Goal: Task Accomplishment & Management: Manage account settings

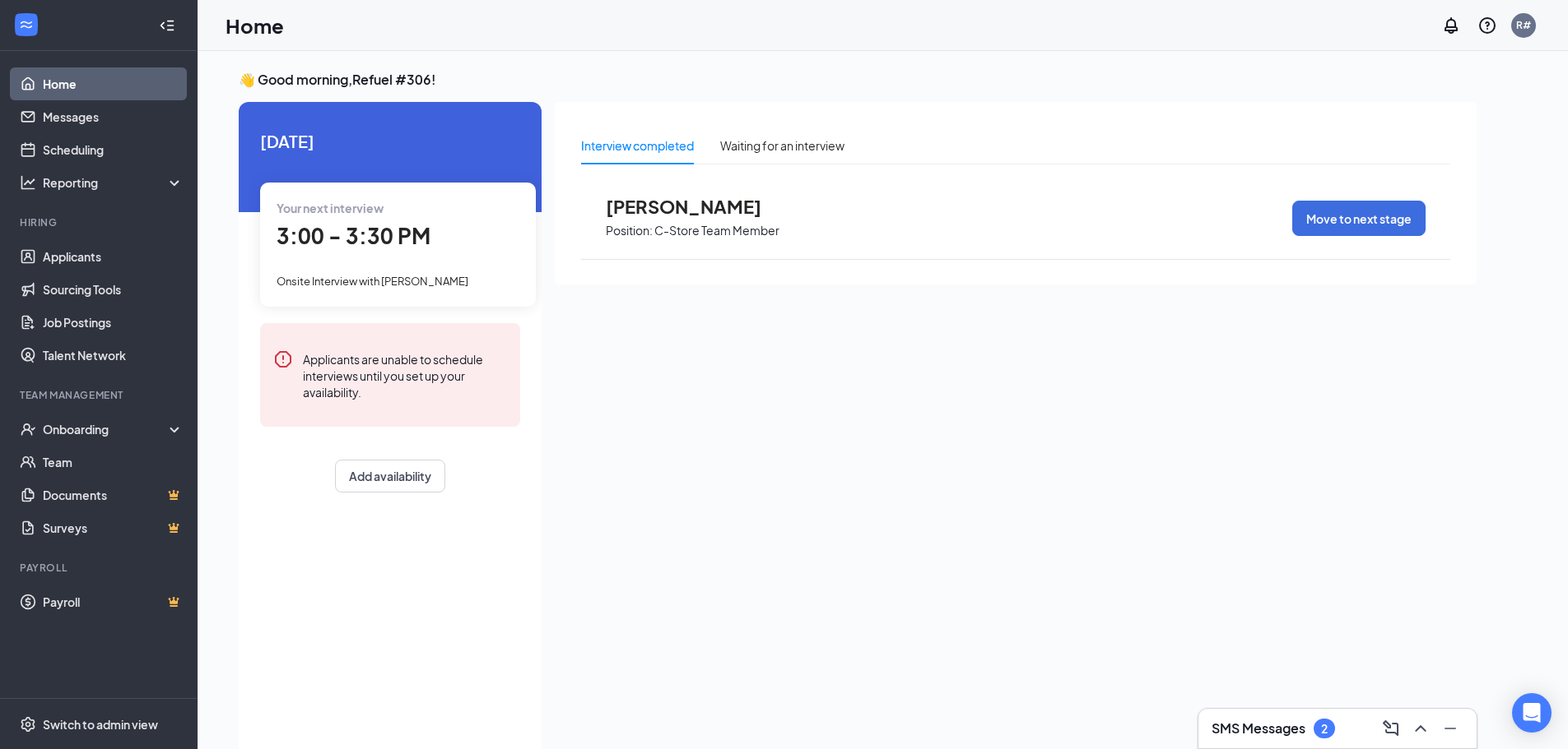
click at [376, 235] on span "3:00 - 3:30 PM" at bounding box center [353, 236] width 154 height 27
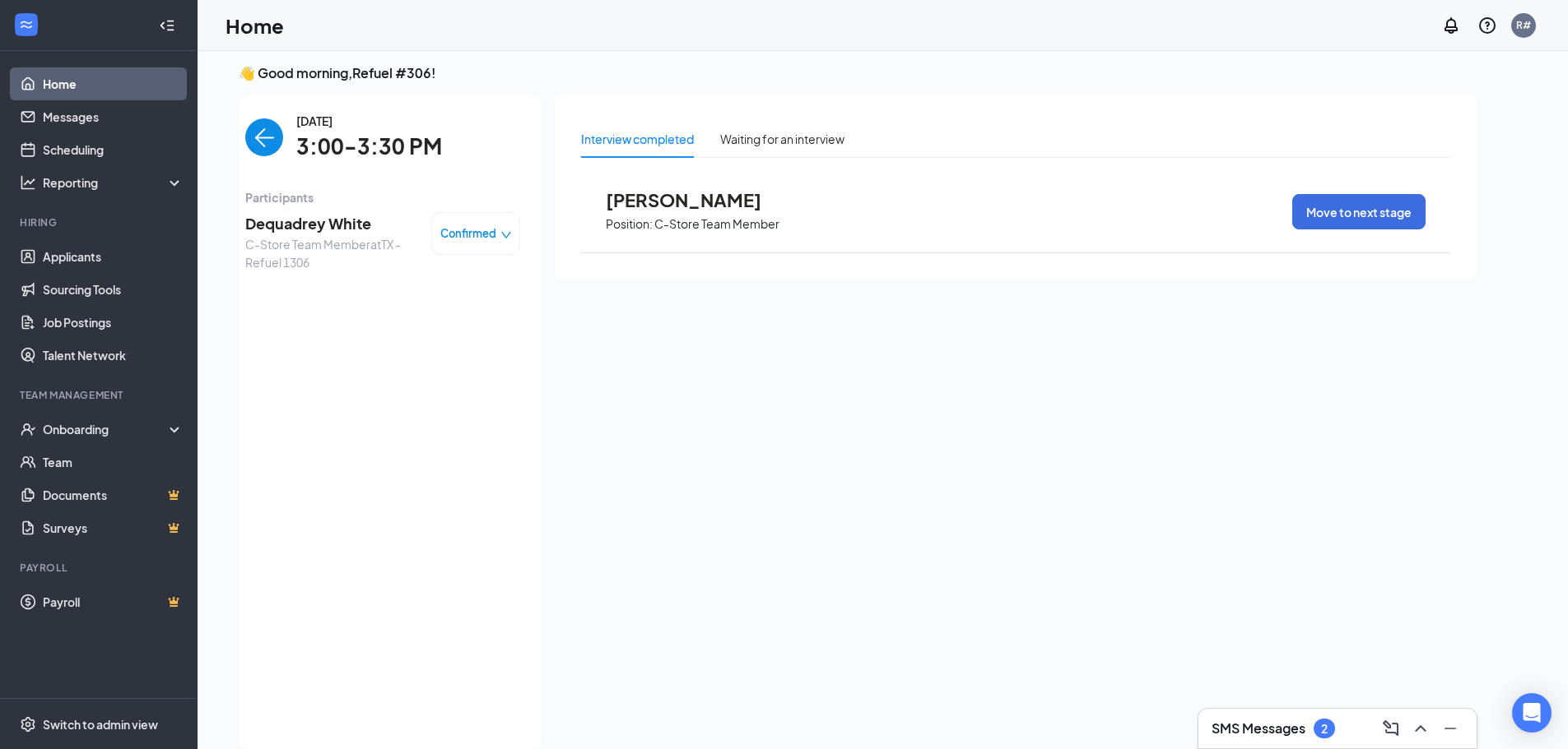
click at [510, 243] on div "Confirmed" at bounding box center [475, 234] width 89 height 43
click at [496, 237] on span "Confirmed" at bounding box center [467, 233] width 56 height 17
click at [452, 277] on span "Request Reschedule" at bounding box center [442, 280] width 113 height 19
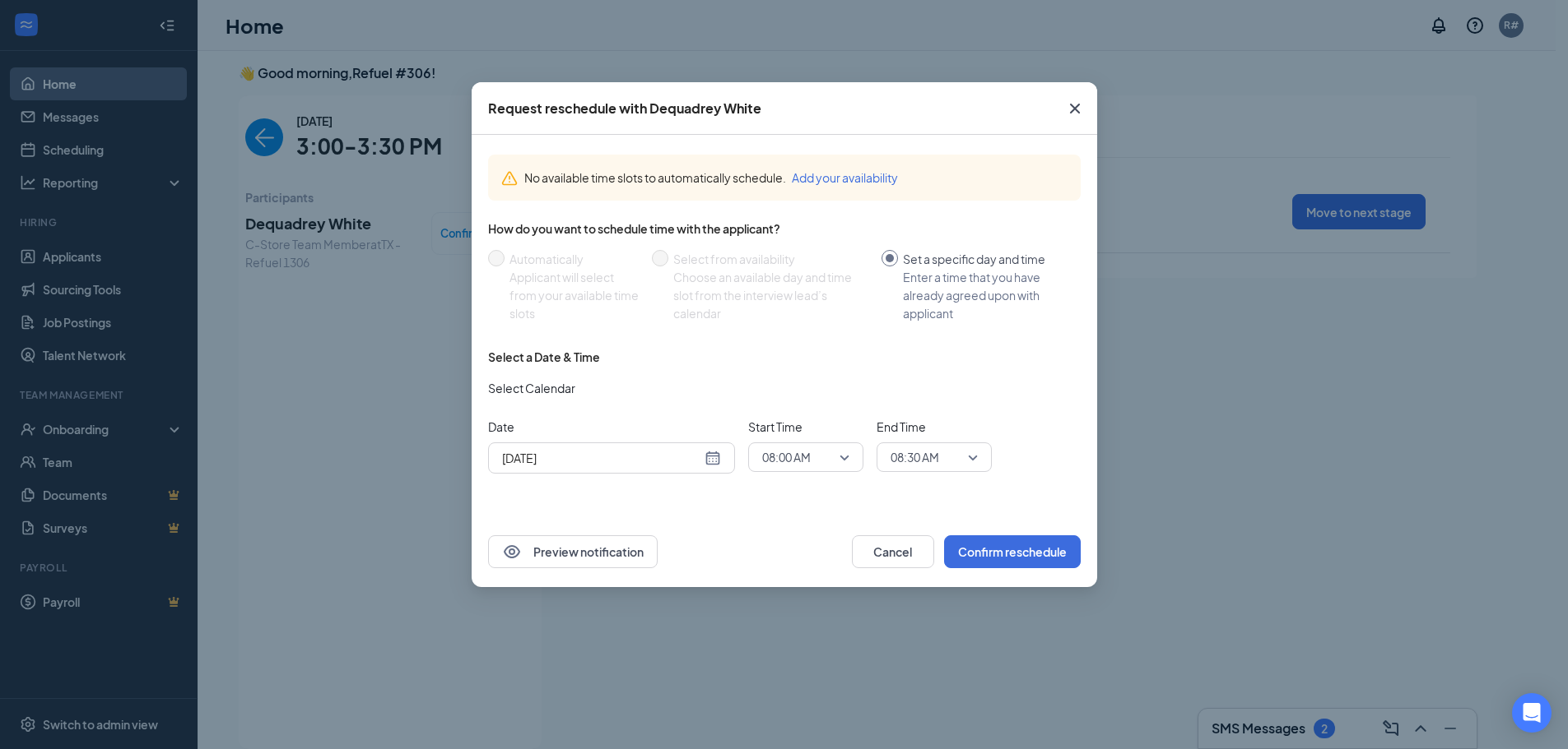
click at [713, 458] on div "[DATE]" at bounding box center [612, 458] width 219 height 19
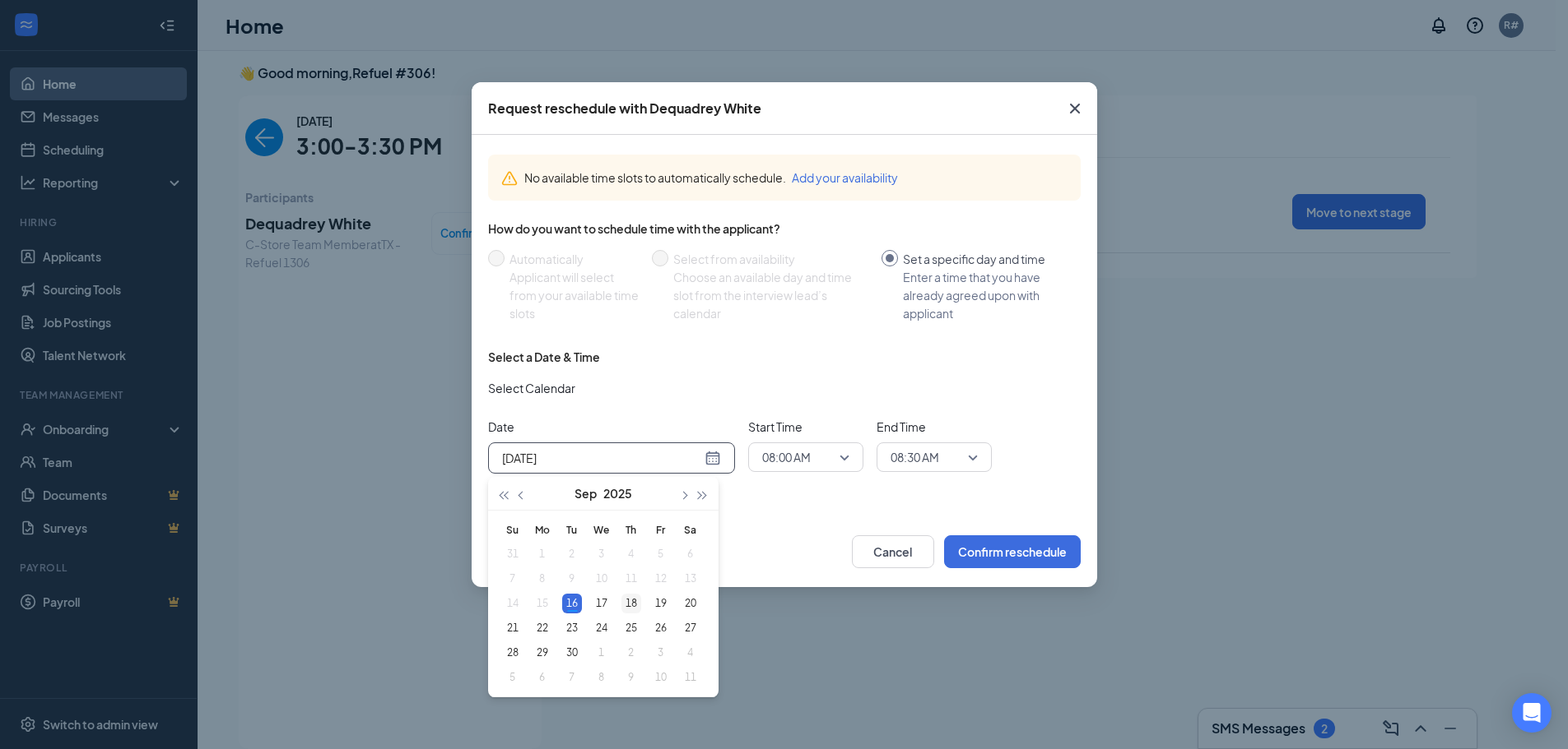
type input "[DATE]"
click at [634, 602] on div "18" at bounding box center [631, 604] width 20 height 20
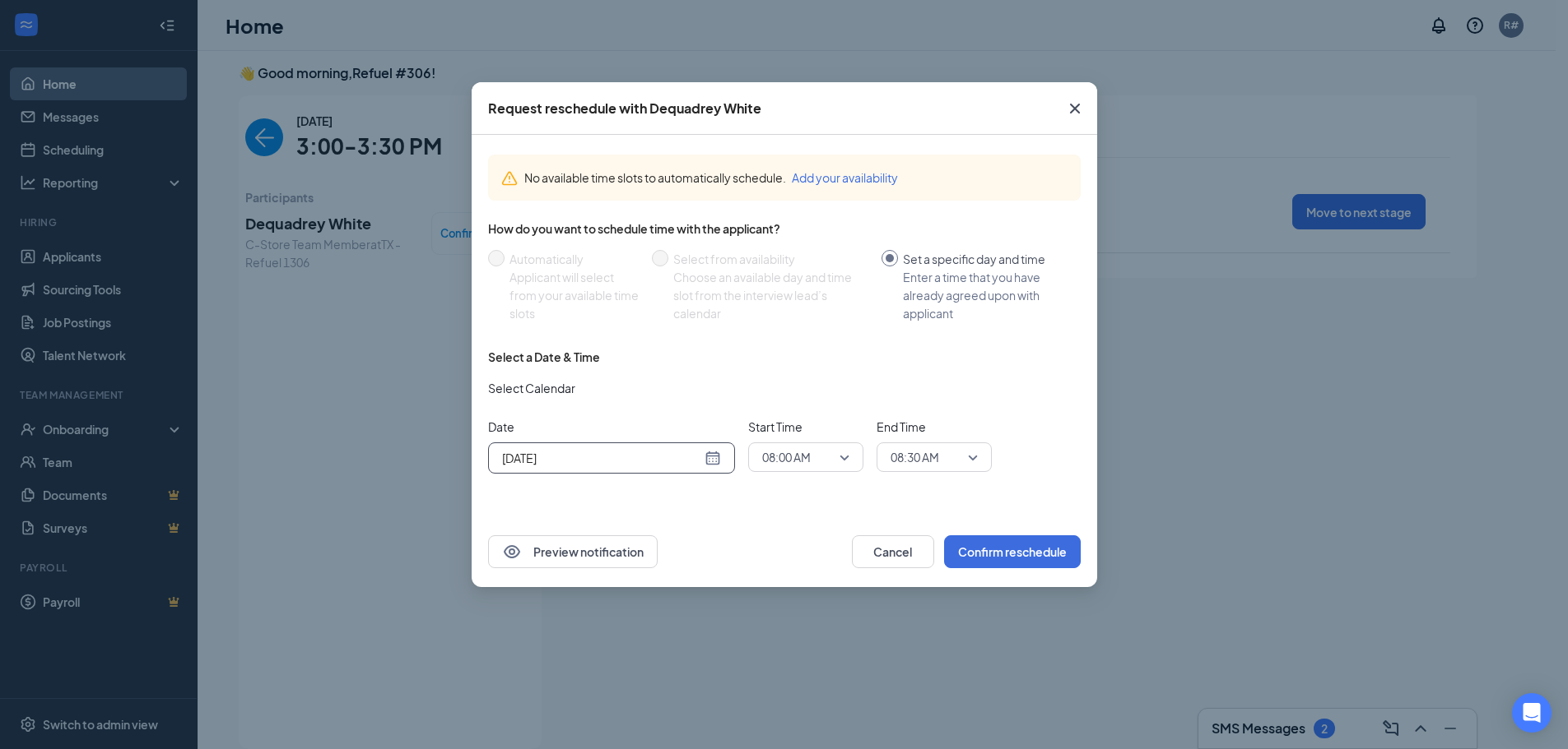
click at [847, 459] on span "08:00 AM" at bounding box center [805, 456] width 87 height 24
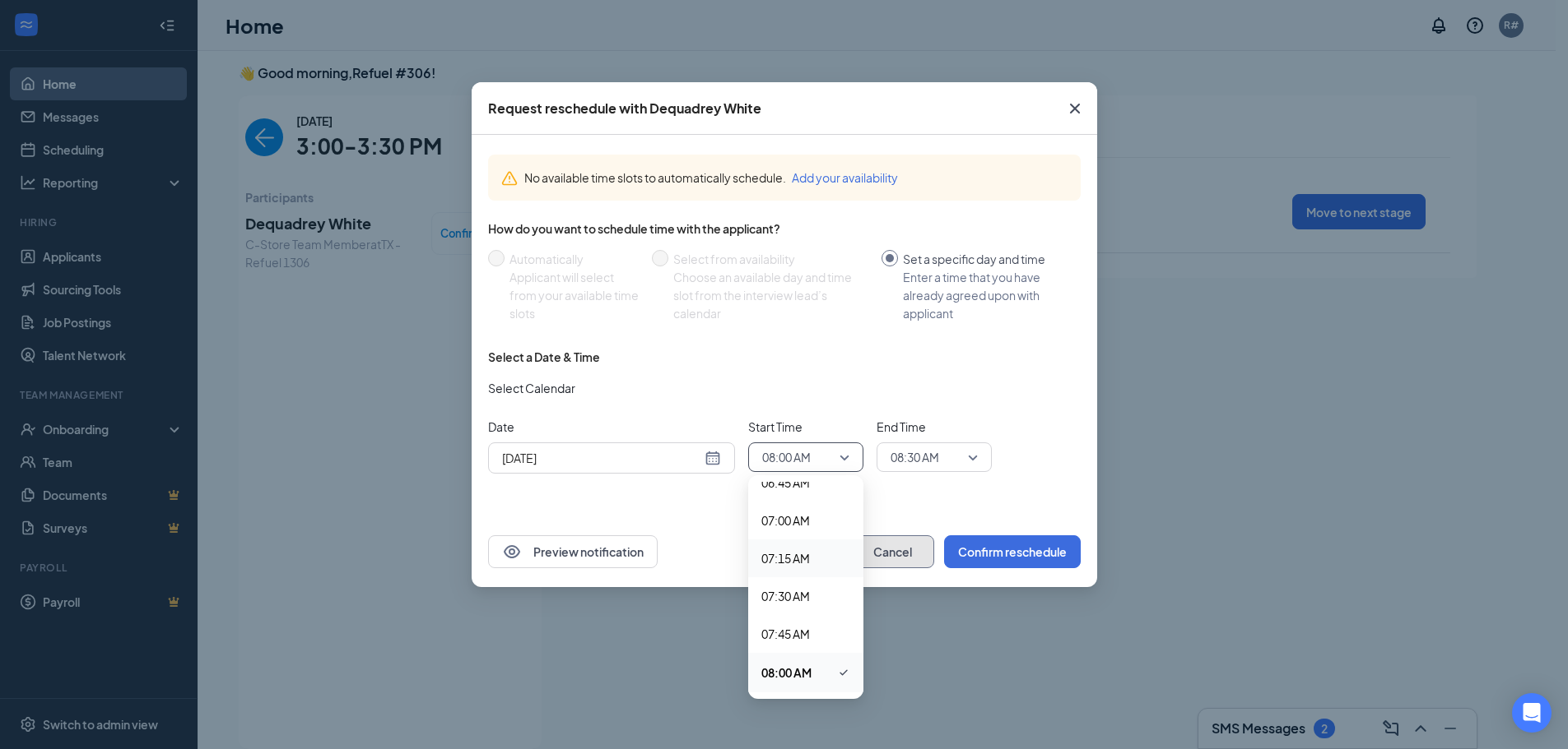
click at [878, 543] on button "Cancel" at bounding box center [893, 552] width 82 height 33
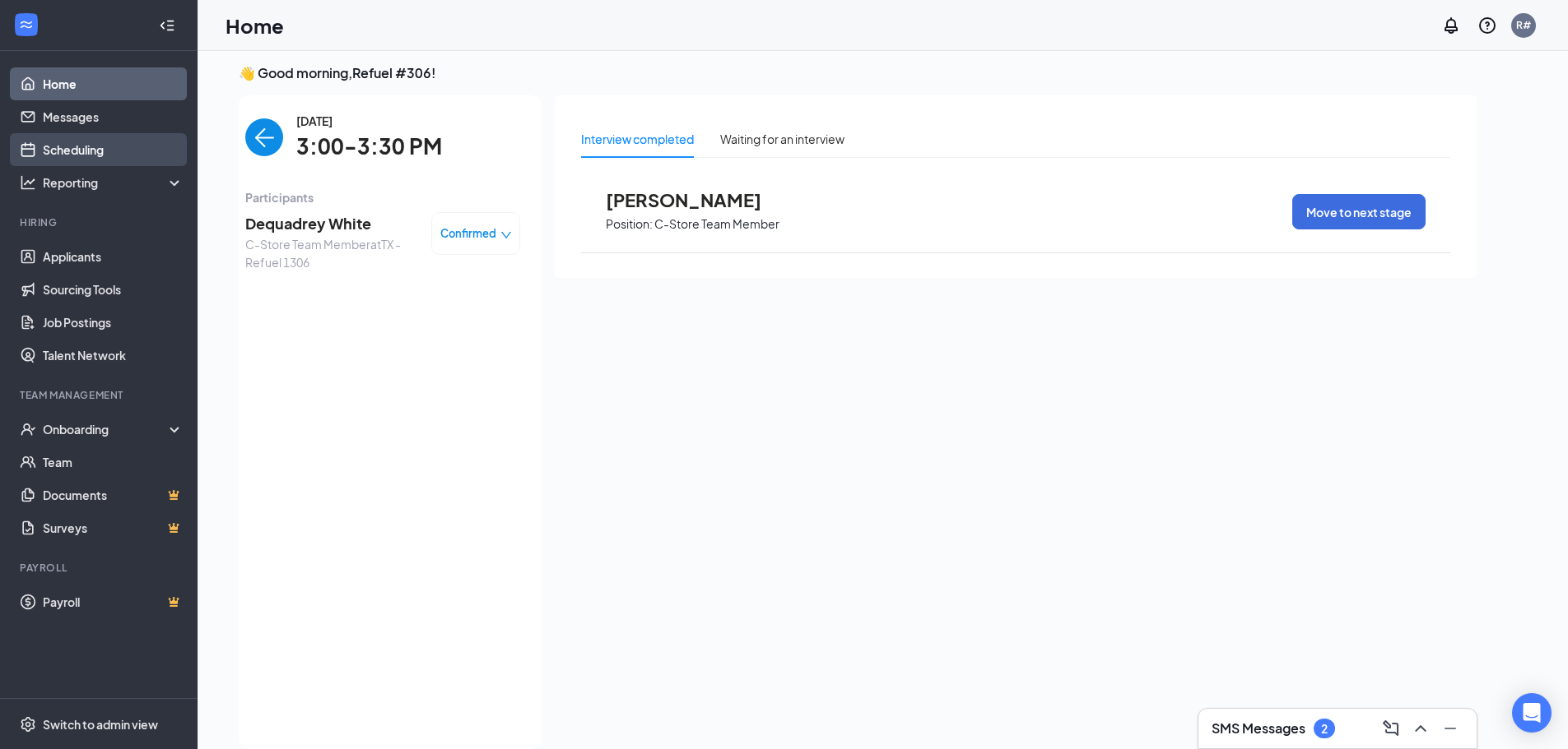
click at [88, 158] on link "Scheduling" at bounding box center [113, 150] width 141 height 33
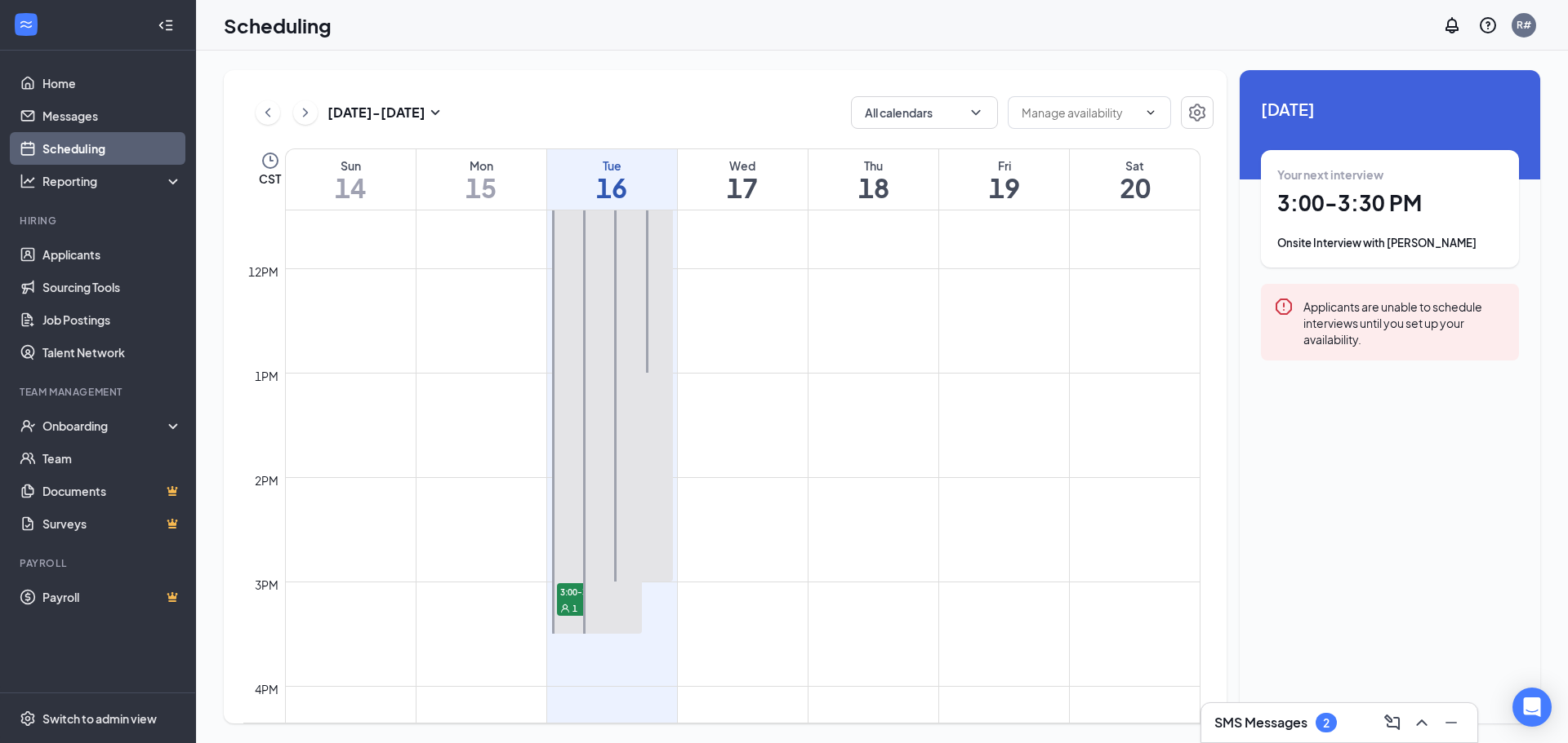
scroll to position [1374, 0]
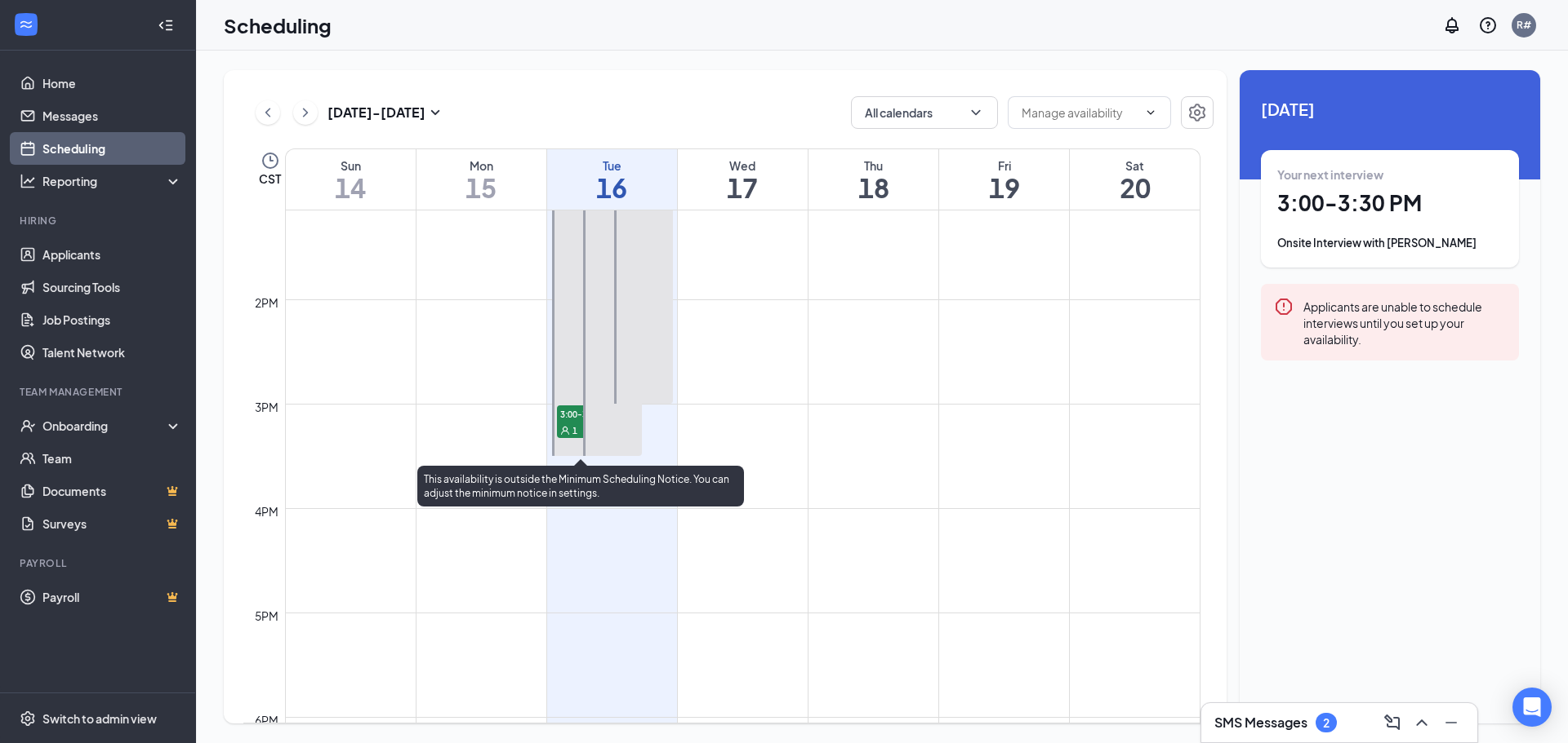
click at [572, 423] on div "1" at bounding box center [597, 430] width 81 height 16
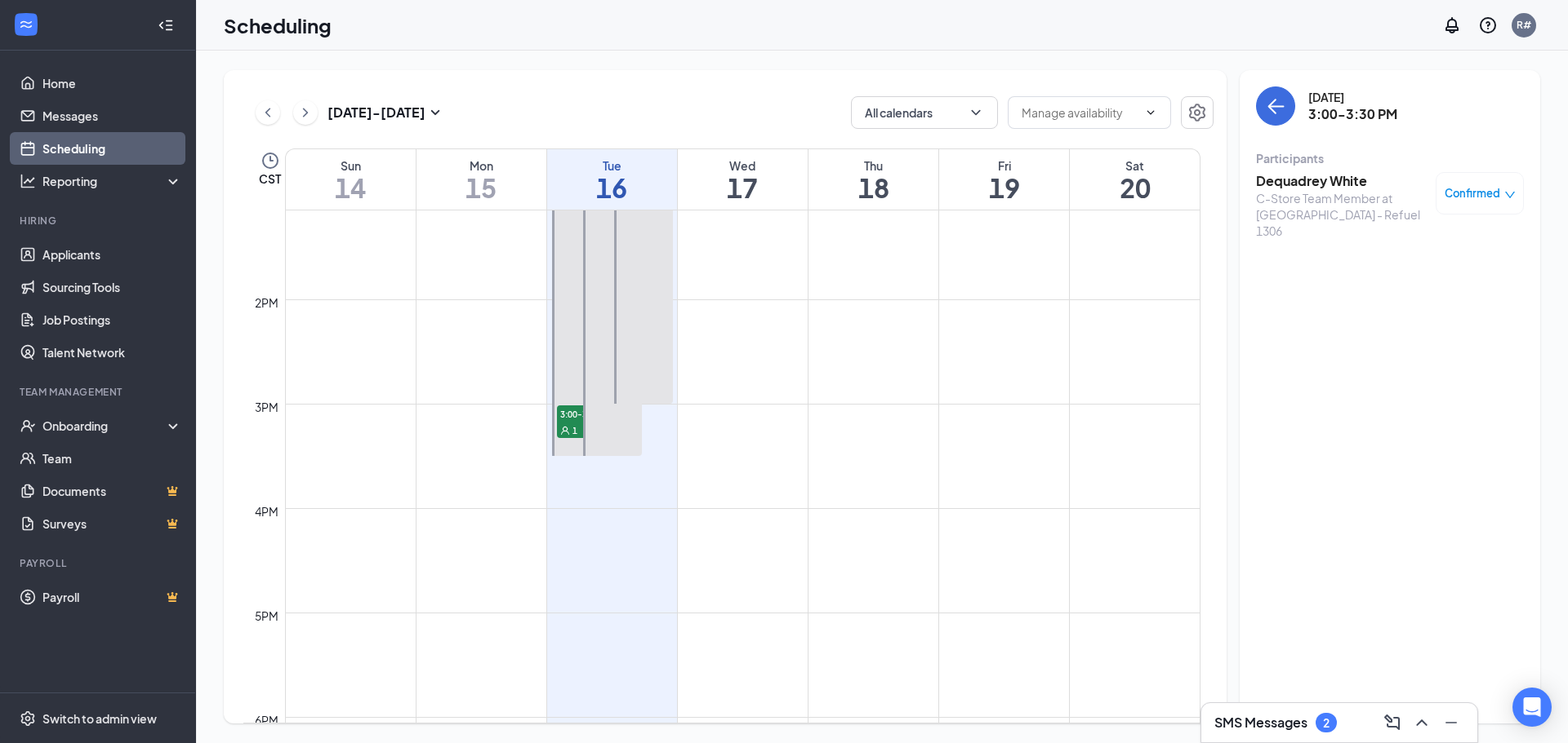
click at [1462, 191] on span "Confirmed" at bounding box center [1471, 193] width 55 height 16
click at [1379, 242] on div "Request Reschedule" at bounding box center [1430, 246] width 137 height 18
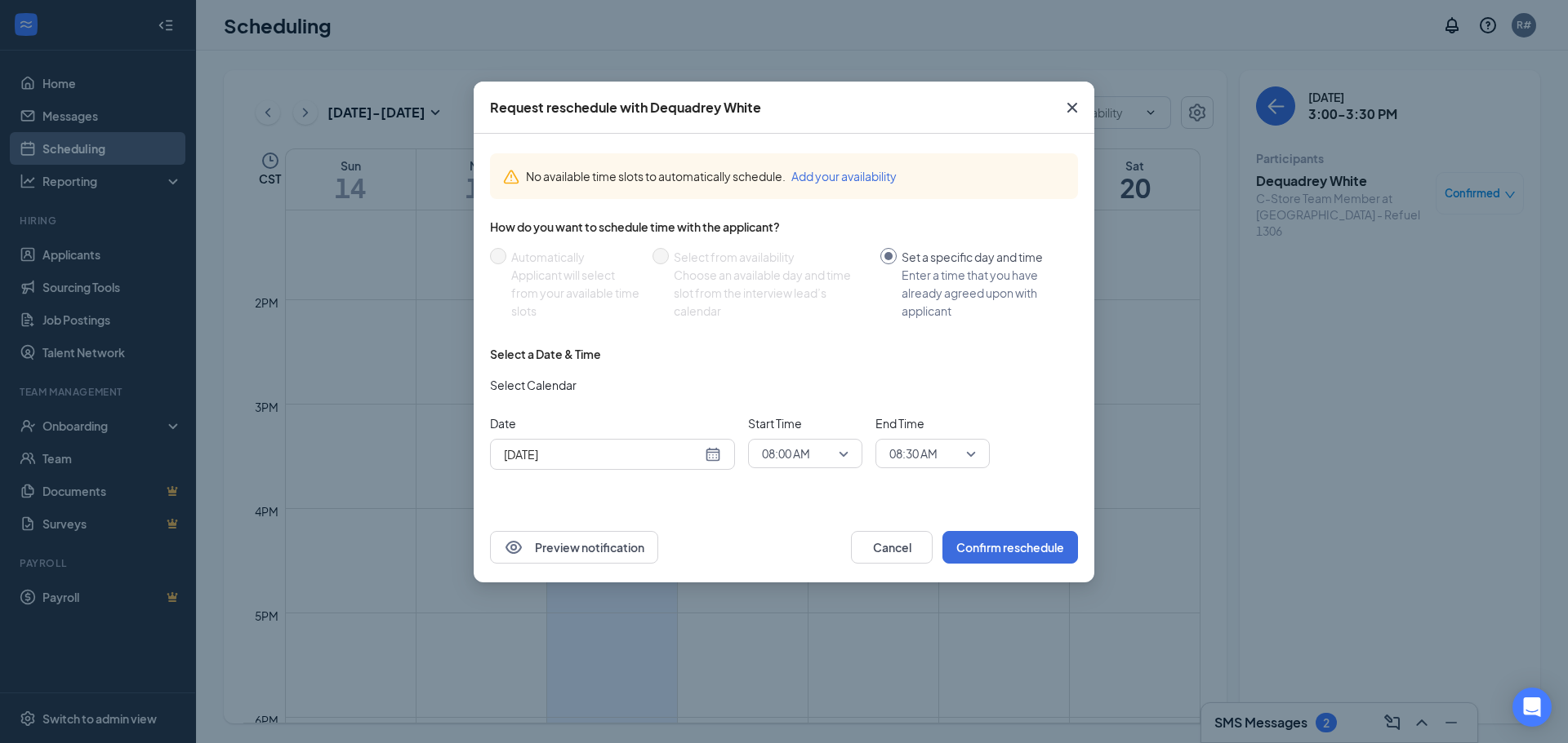
click at [851, 180] on button "Add your availability" at bounding box center [843, 176] width 106 height 18
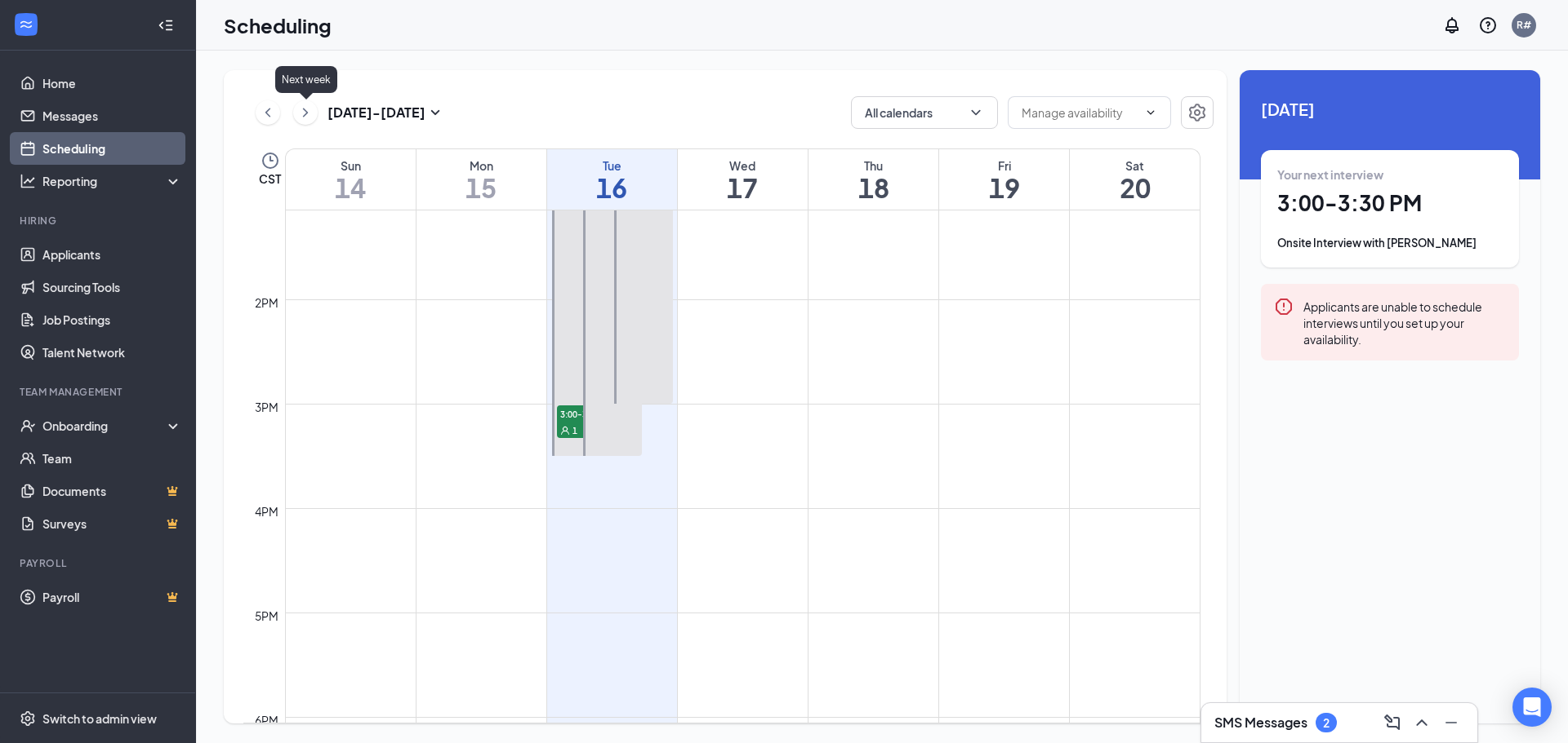
click at [305, 112] on icon "ChevronRight" at bounding box center [305, 112] width 16 height 19
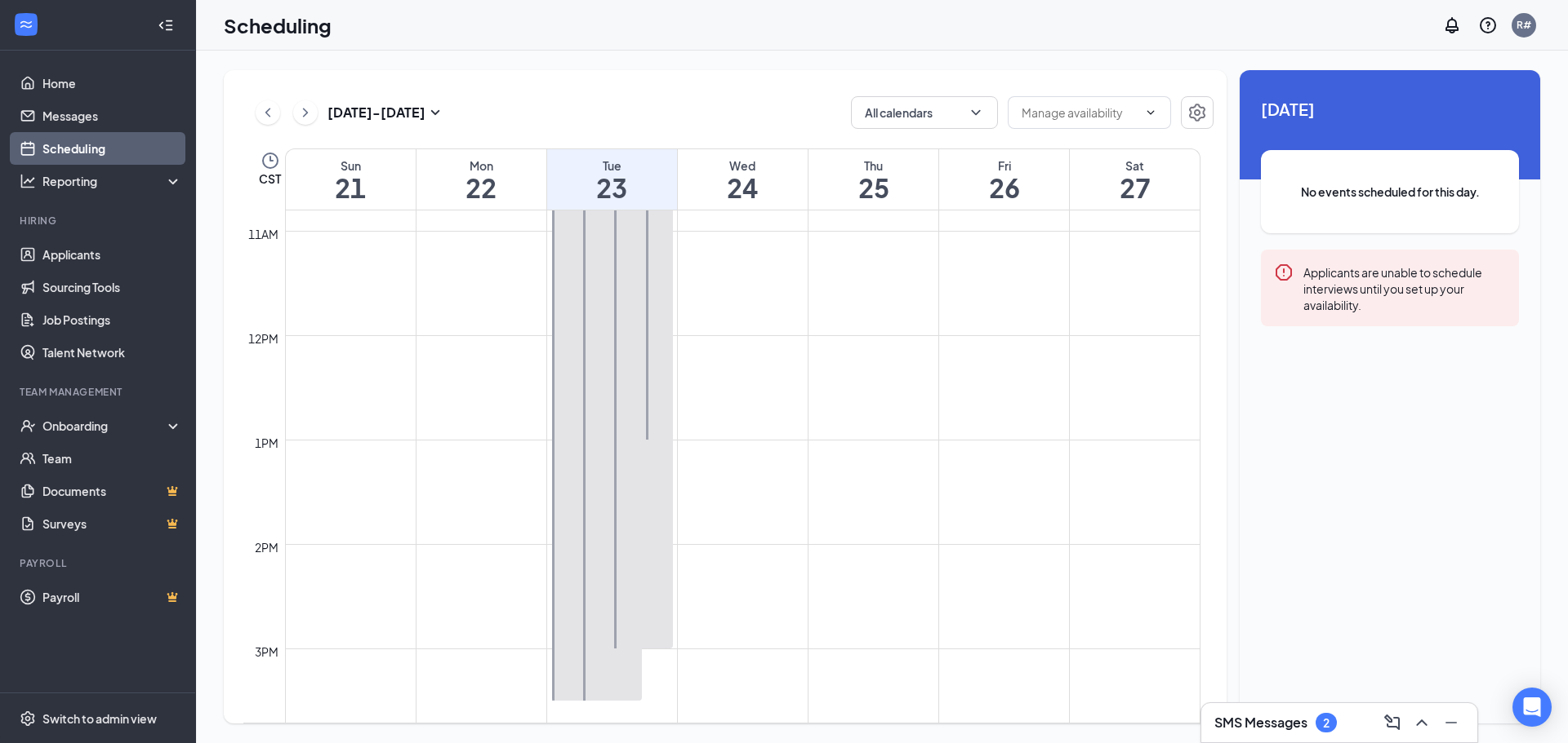
scroll to position [966, 0]
click at [84, 153] on link "Scheduling" at bounding box center [112, 149] width 139 height 33
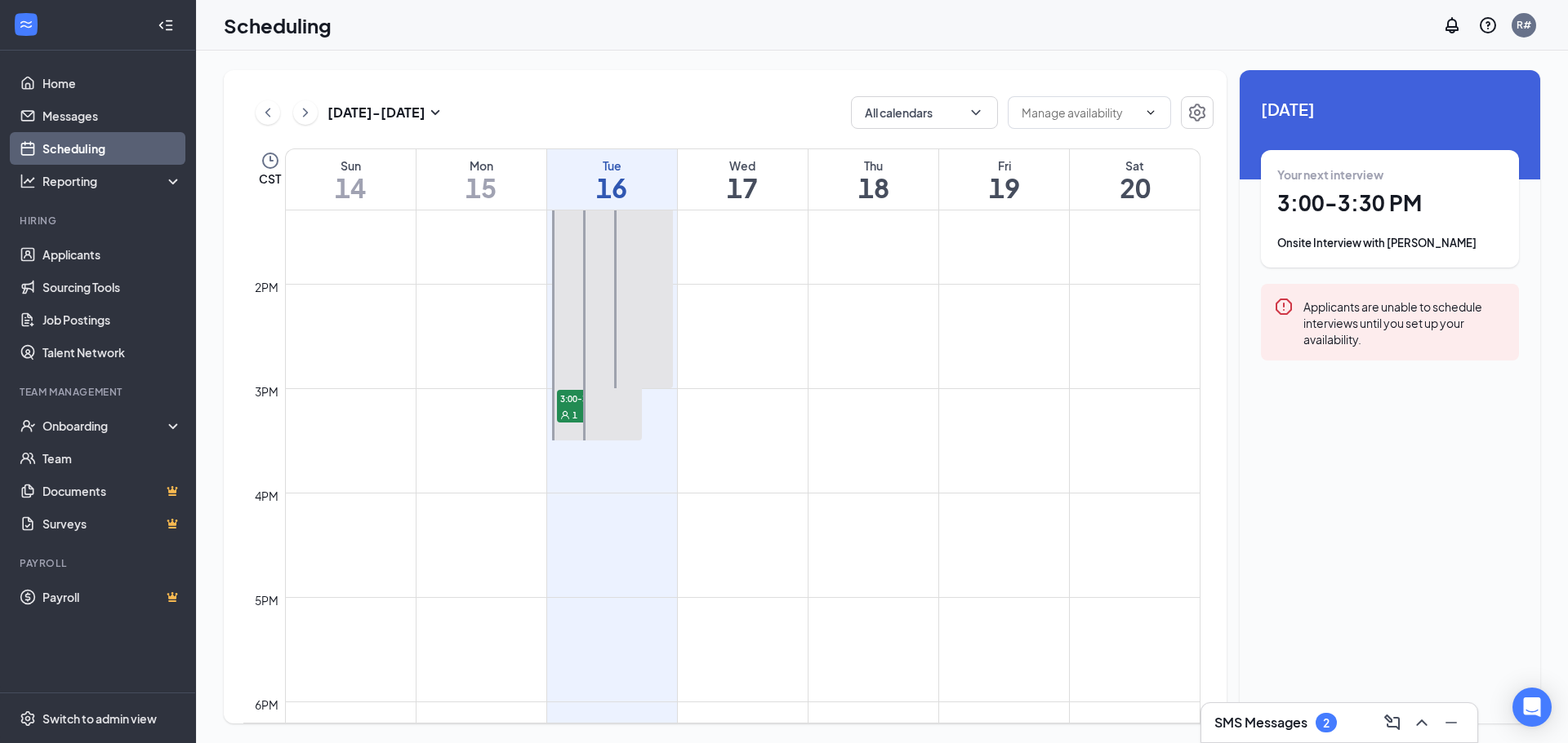
scroll to position [1455, 0]
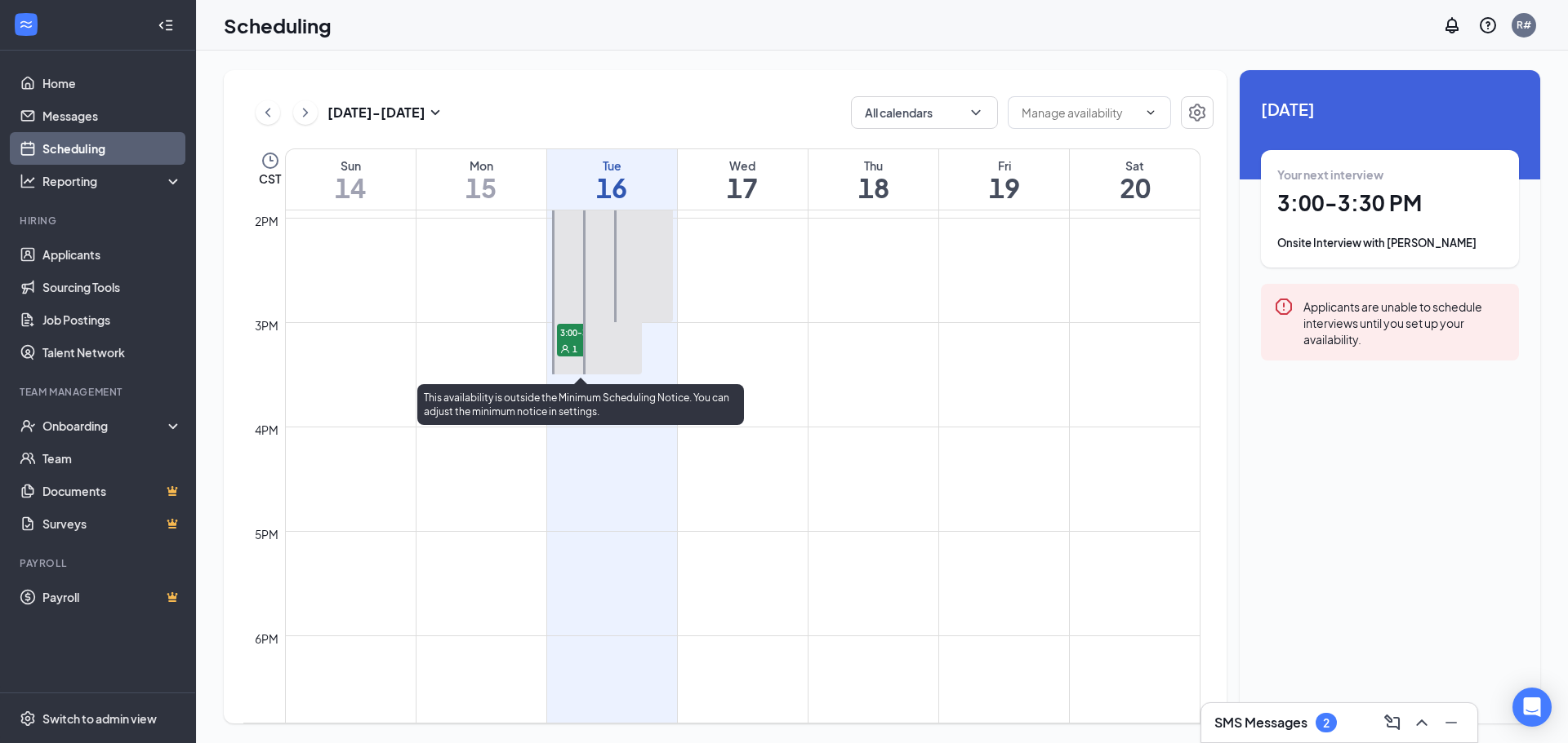
click at [566, 340] on span "3:00-3:30 PM" at bounding box center [597, 332] width 81 height 16
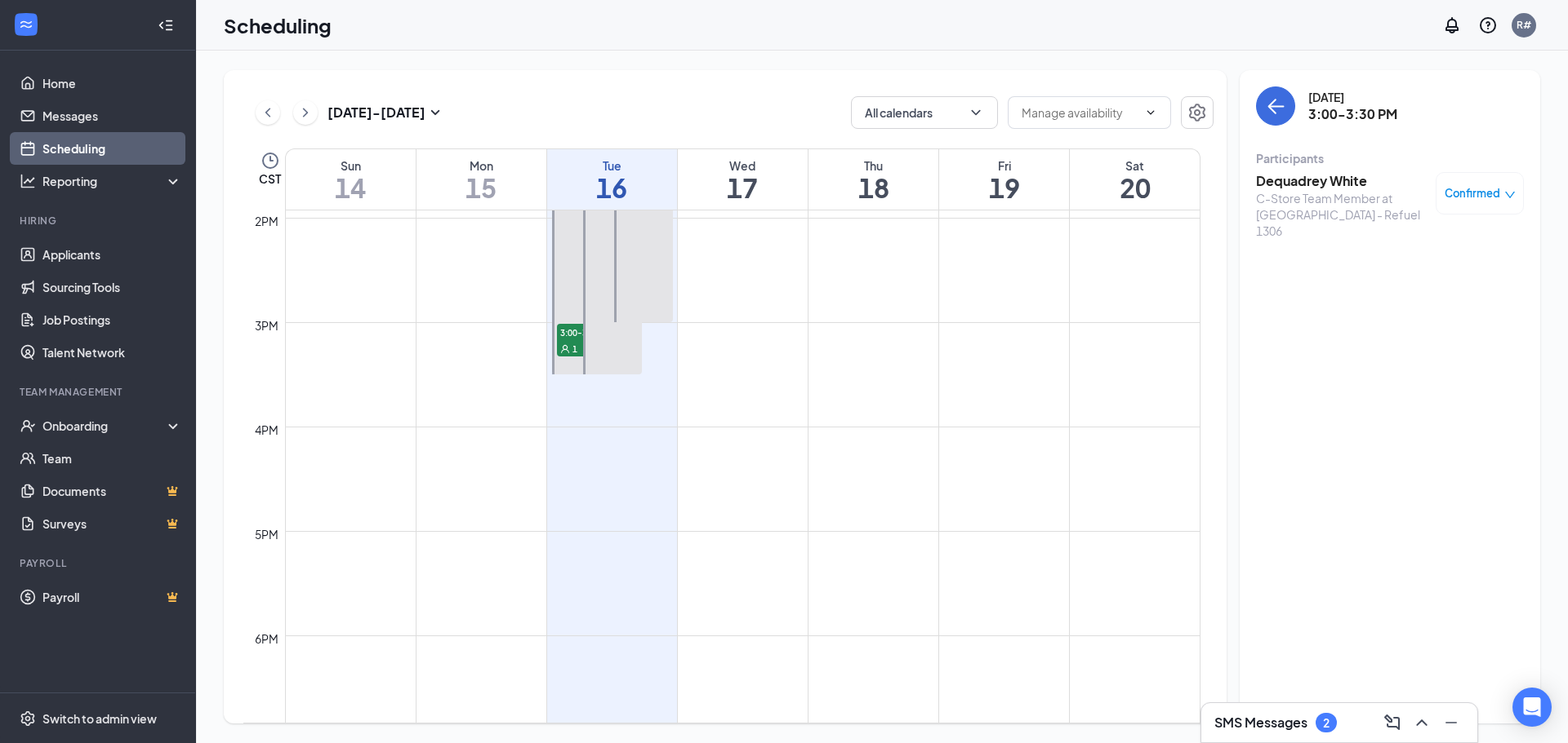
click at [1333, 185] on h3 "Dequadrey White" at bounding box center [1341, 181] width 171 height 18
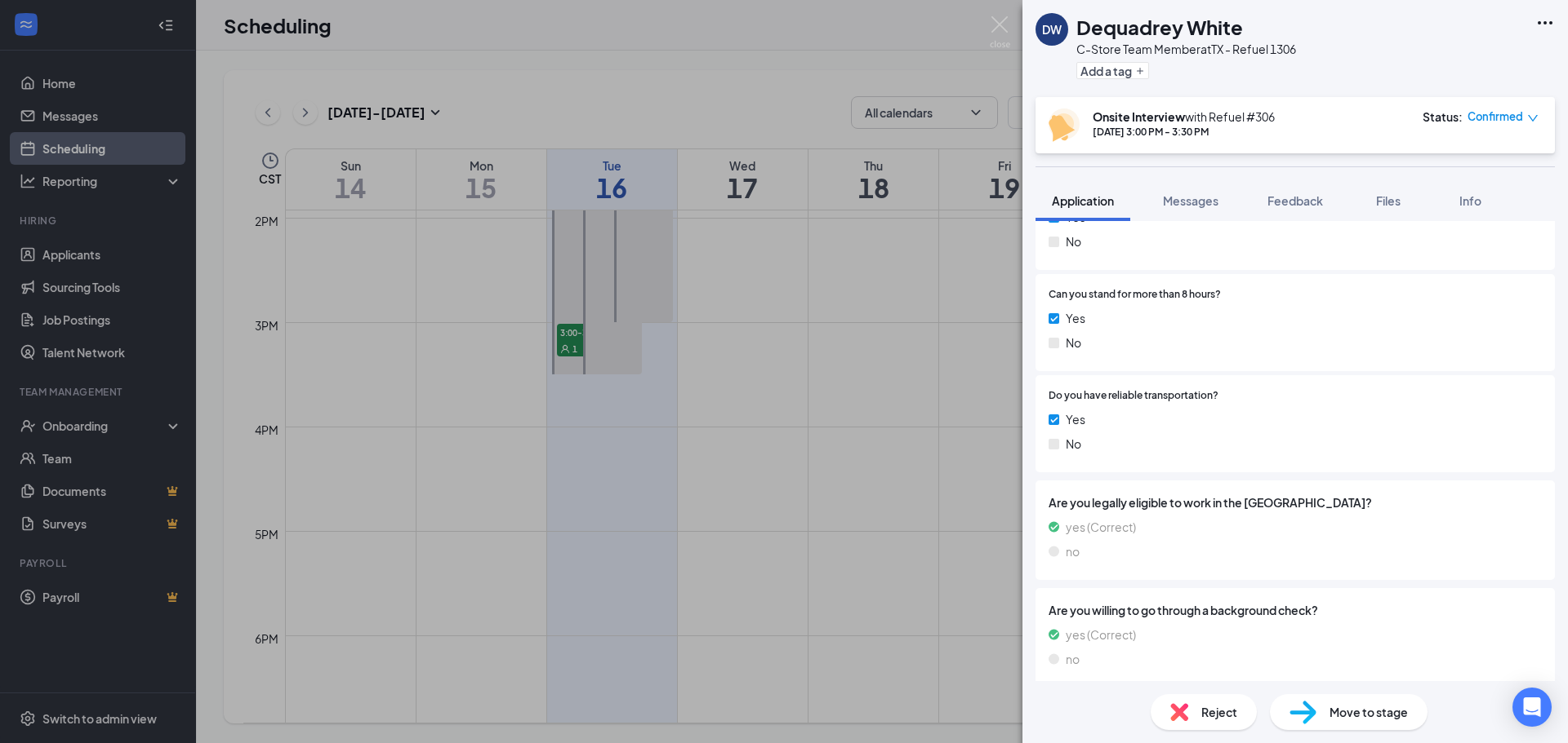
scroll to position [815, 0]
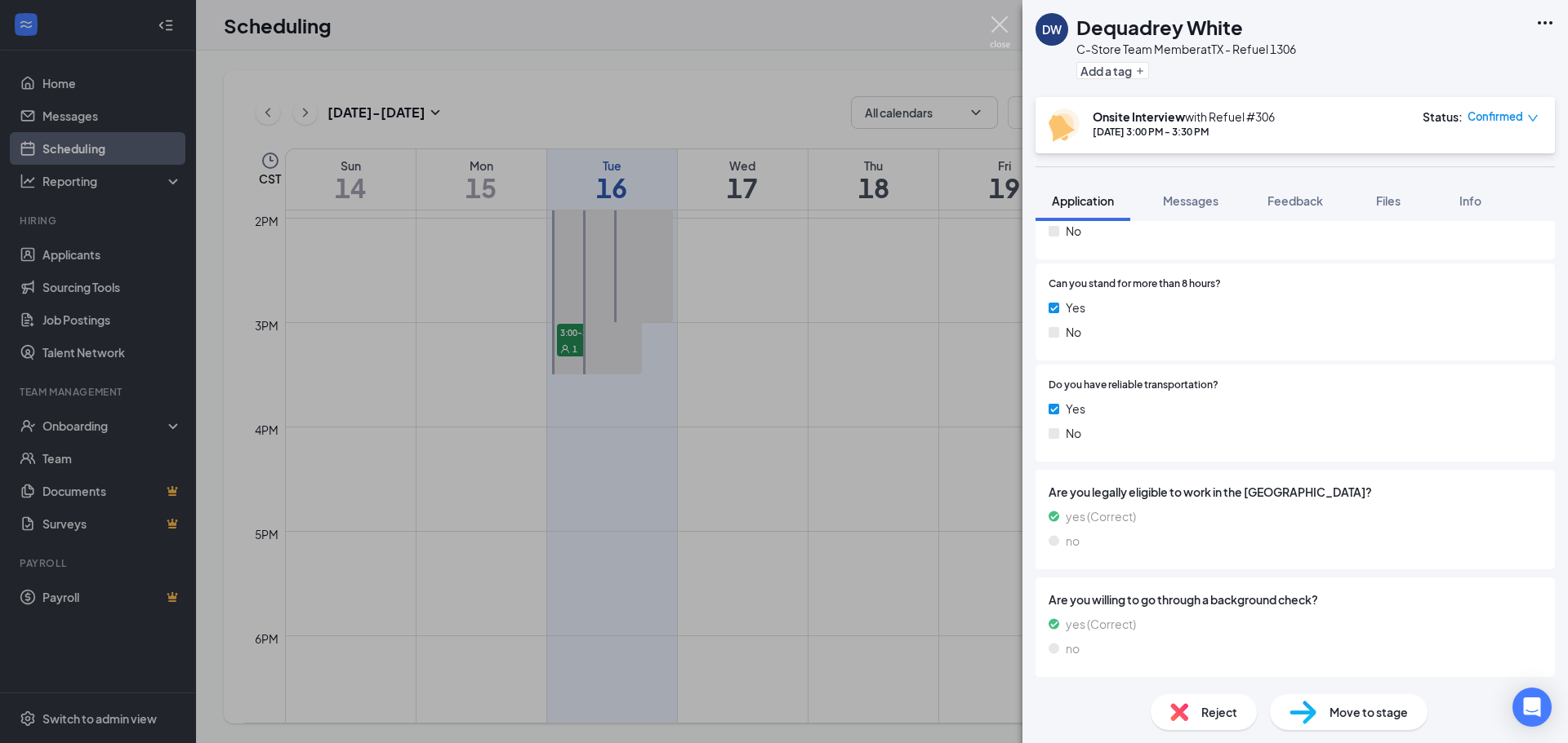
click at [998, 23] on img at bounding box center [999, 32] width 20 height 32
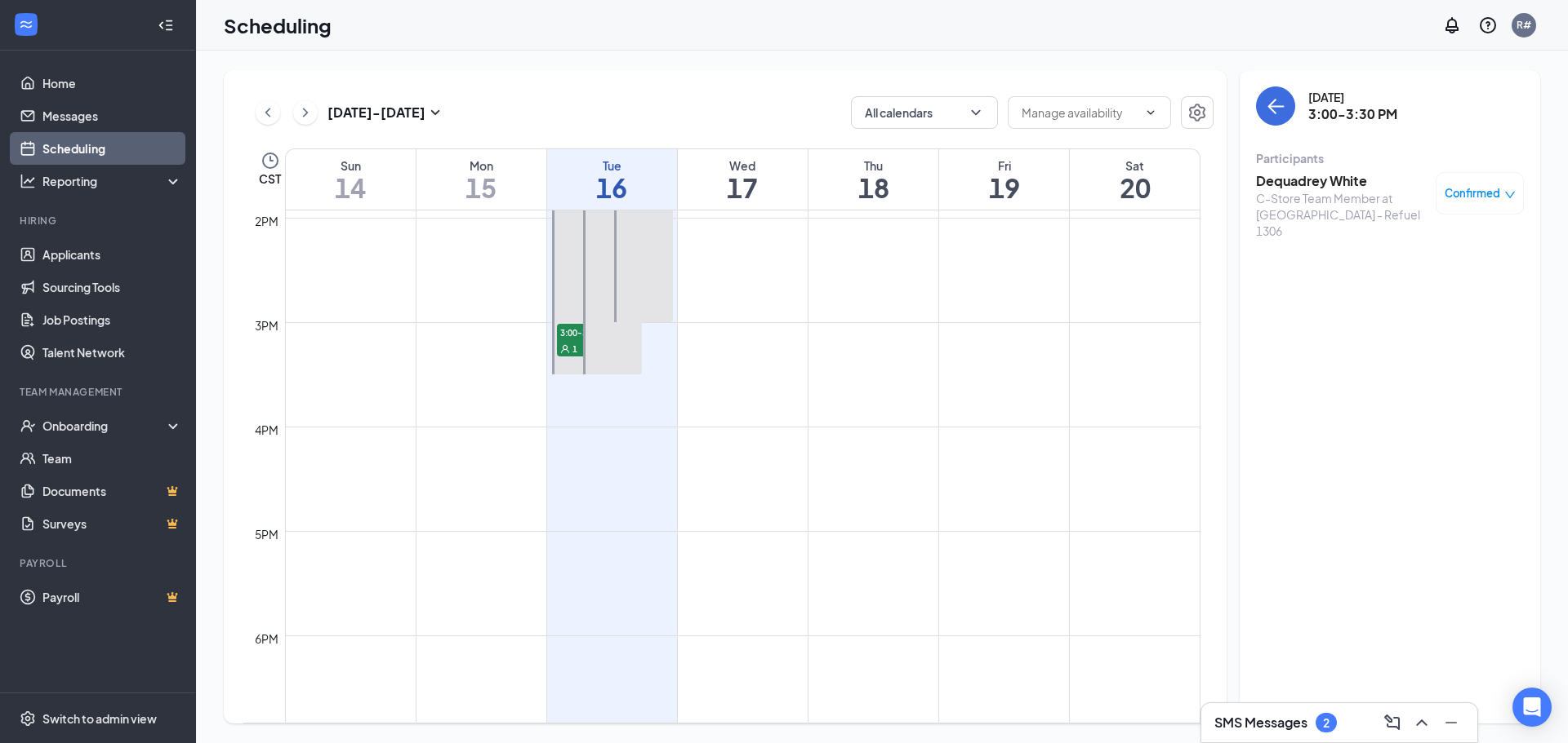
click at [1505, 191] on icon "down" at bounding box center [1510, 195] width 12 height 12
click at [1432, 248] on span "Request Reschedule" at bounding box center [1442, 246] width 112 height 18
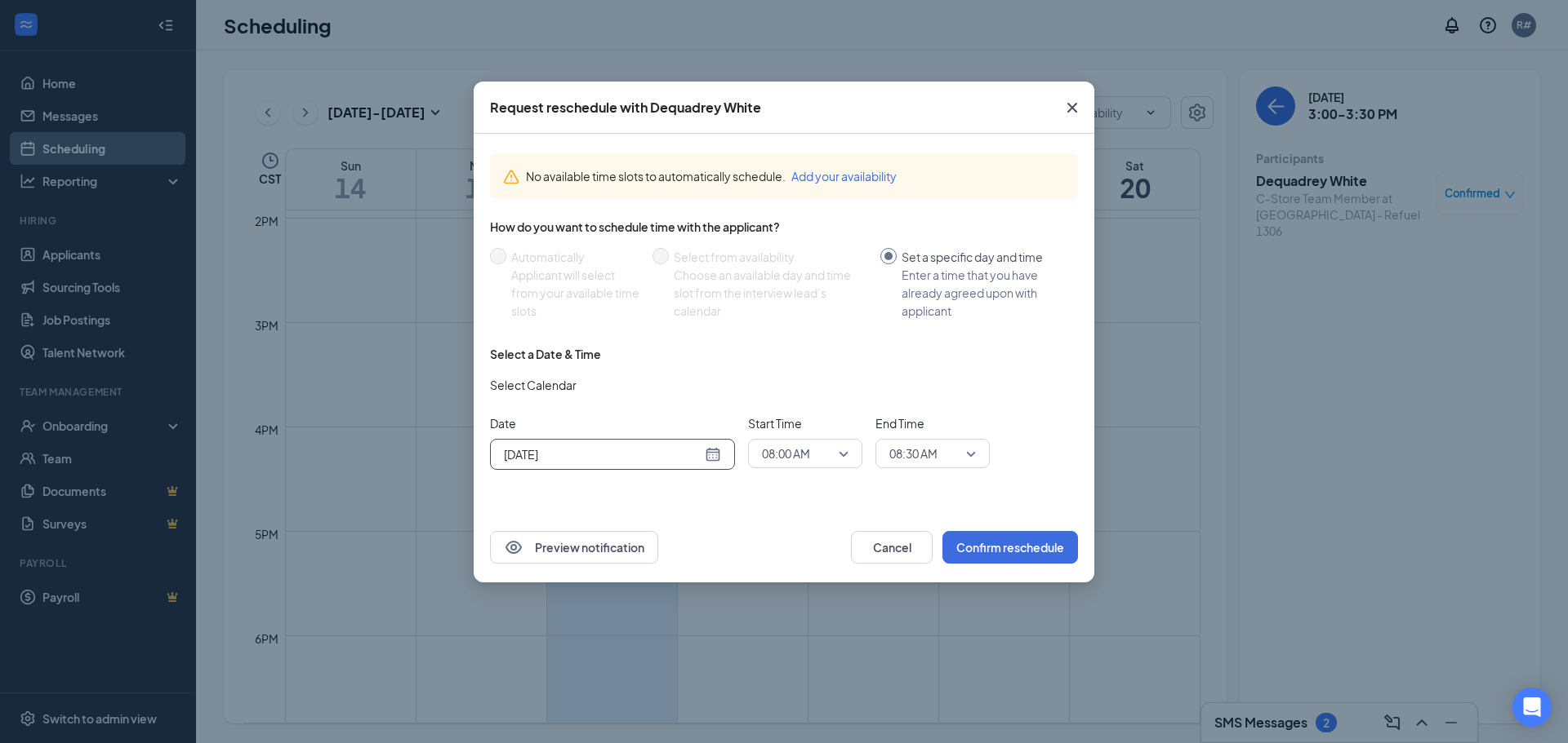
click at [715, 461] on div "[DATE]" at bounding box center [612, 455] width 217 height 18
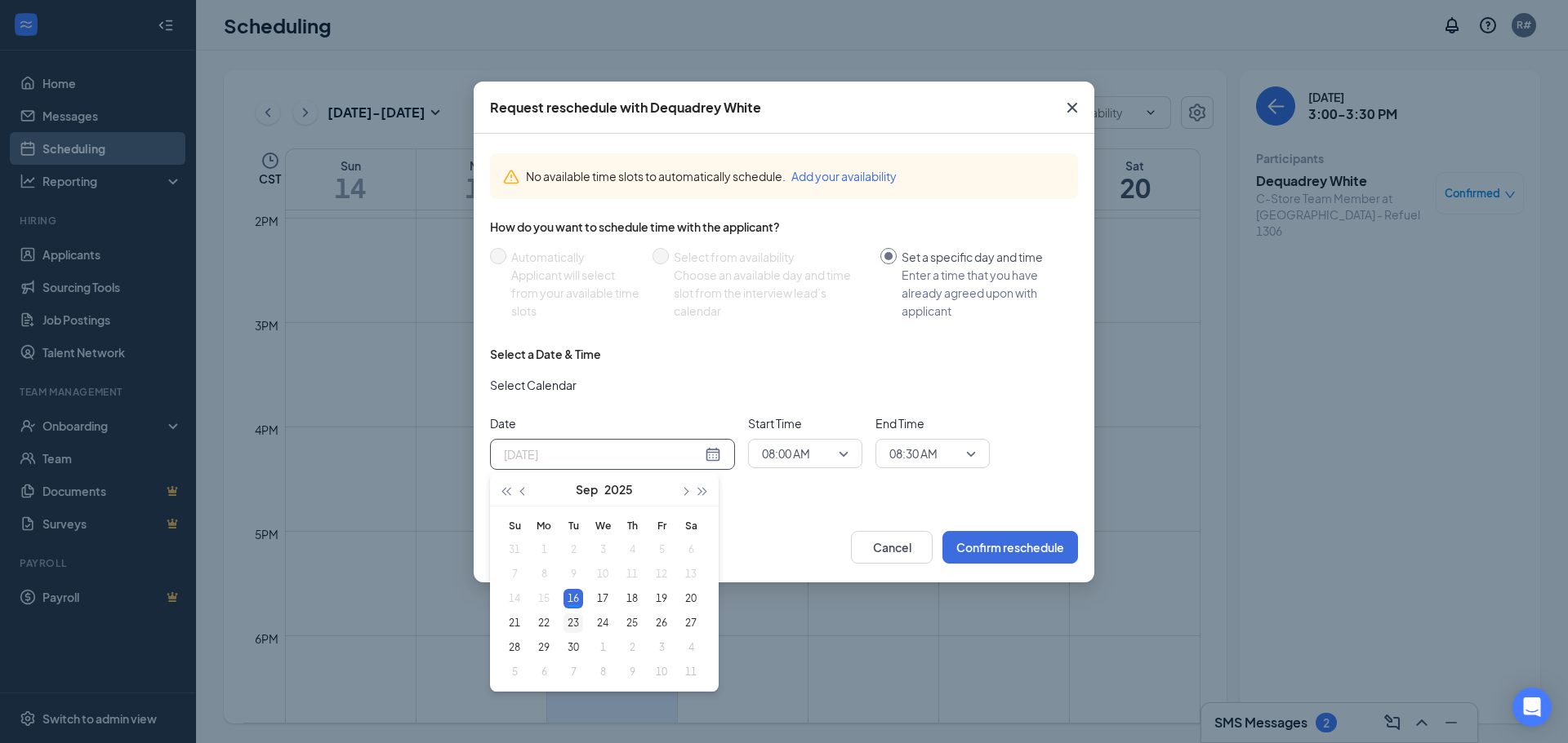
type input "[DATE]"
click at [572, 614] on div "23" at bounding box center [573, 623] width 19 height 19
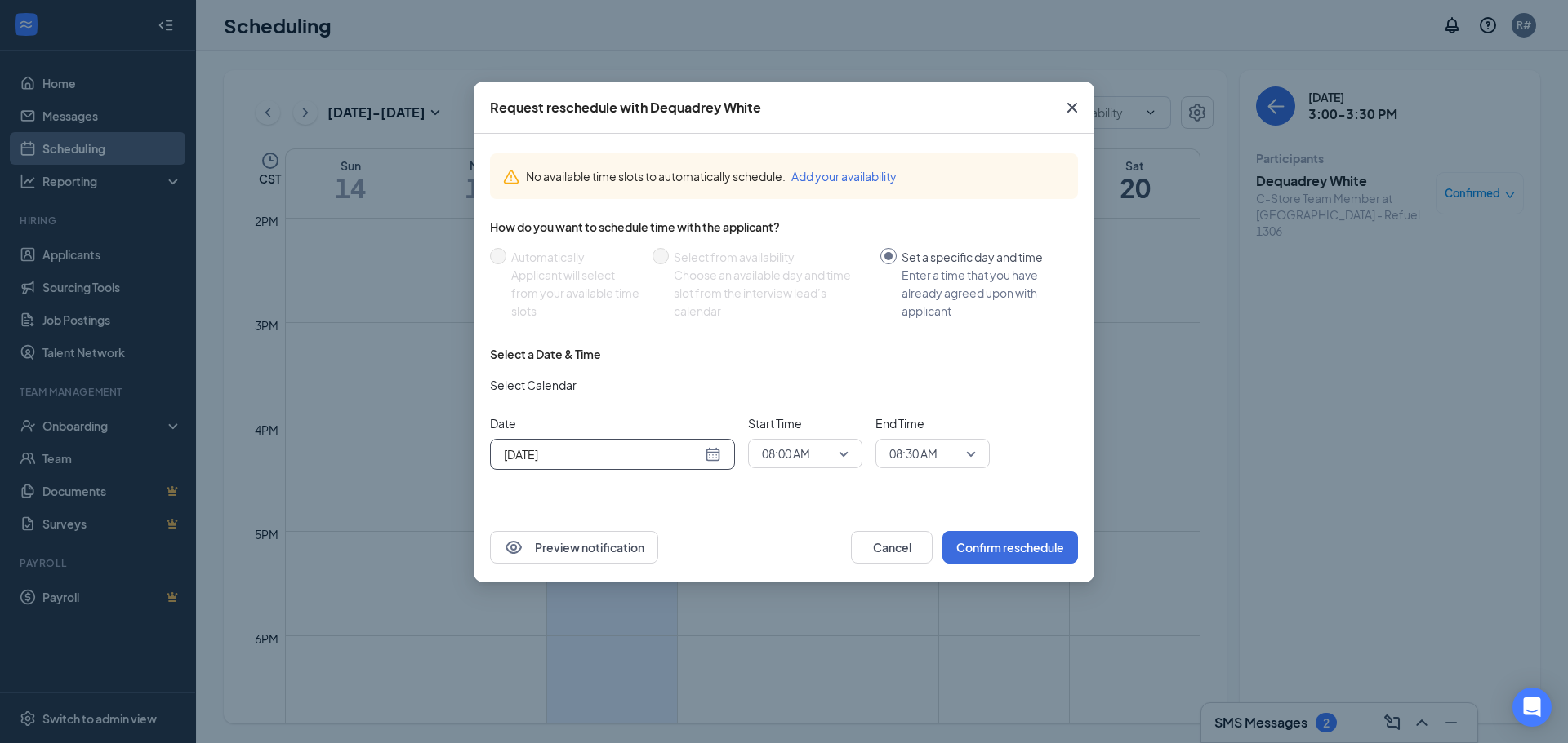
click at [846, 452] on span "08:00 AM" at bounding box center [804, 453] width 86 height 24
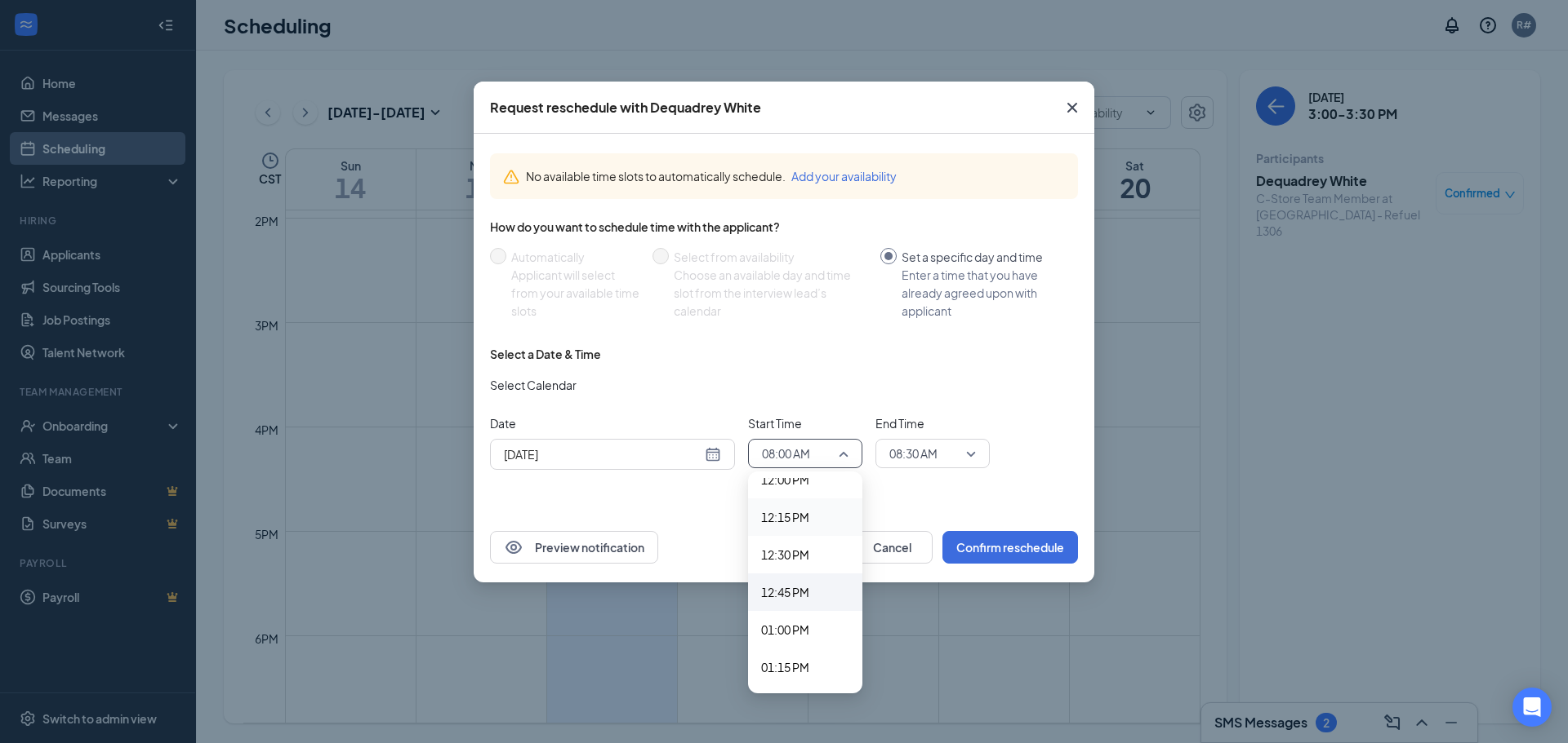
scroll to position [1848, 0]
click at [807, 528] on span "12:30 PM" at bounding box center [785, 528] width 48 height 18
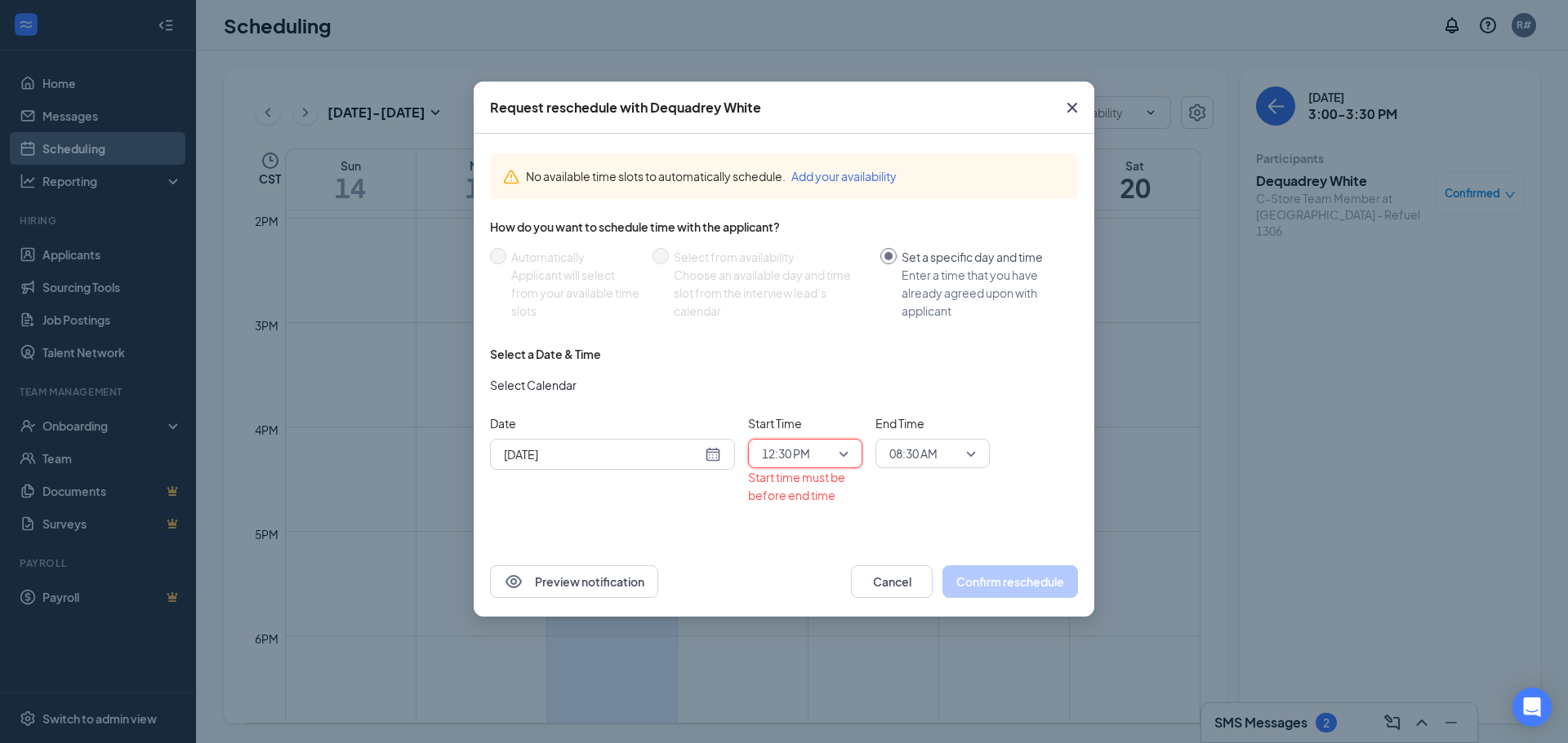
click at [969, 455] on span "08:30 AM" at bounding box center [932, 453] width 86 height 24
click at [930, 648] on span "12:45 PM" at bounding box center [913, 653] width 48 height 18
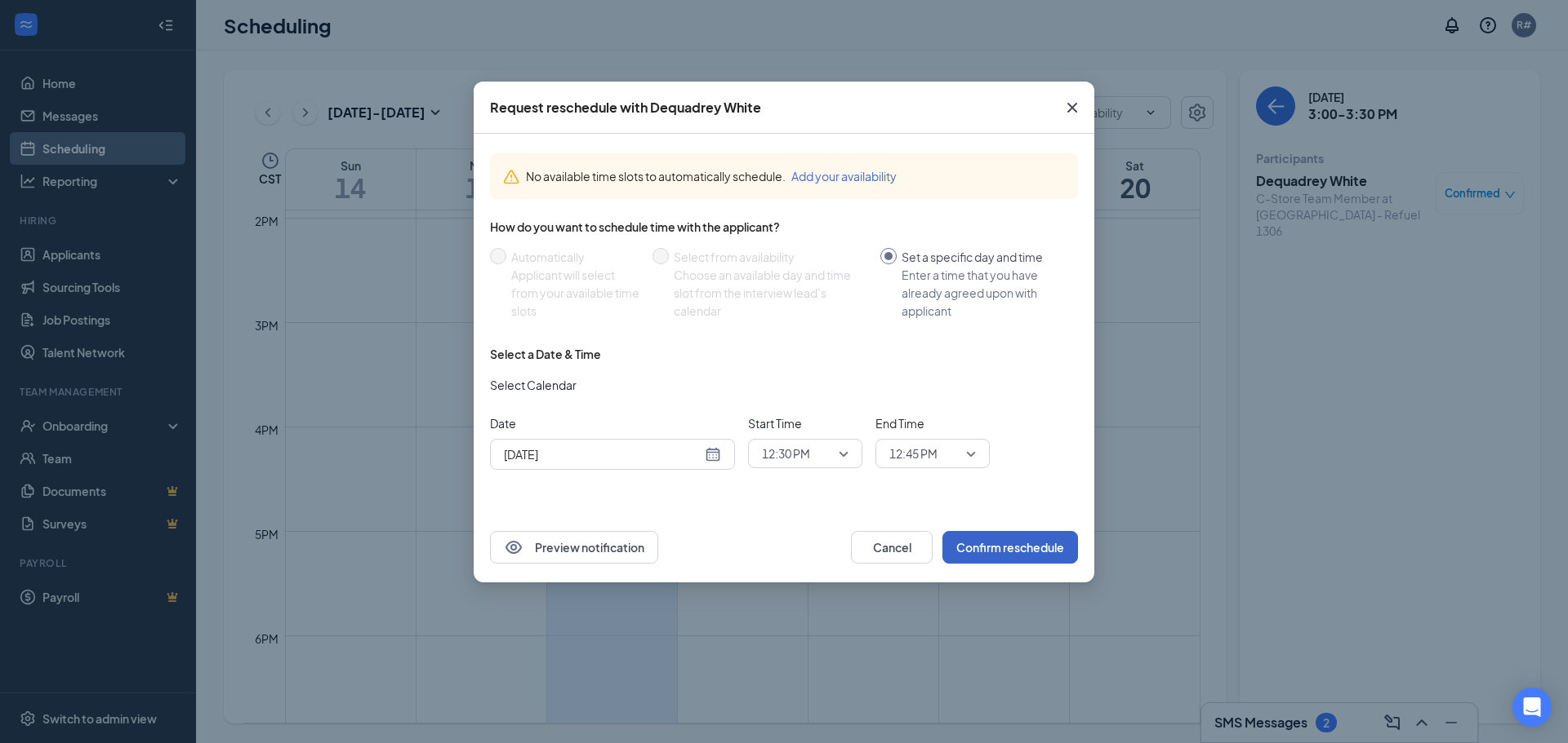
click at [1010, 550] on button "Confirm reschedule" at bounding box center [1010, 548] width 136 height 33
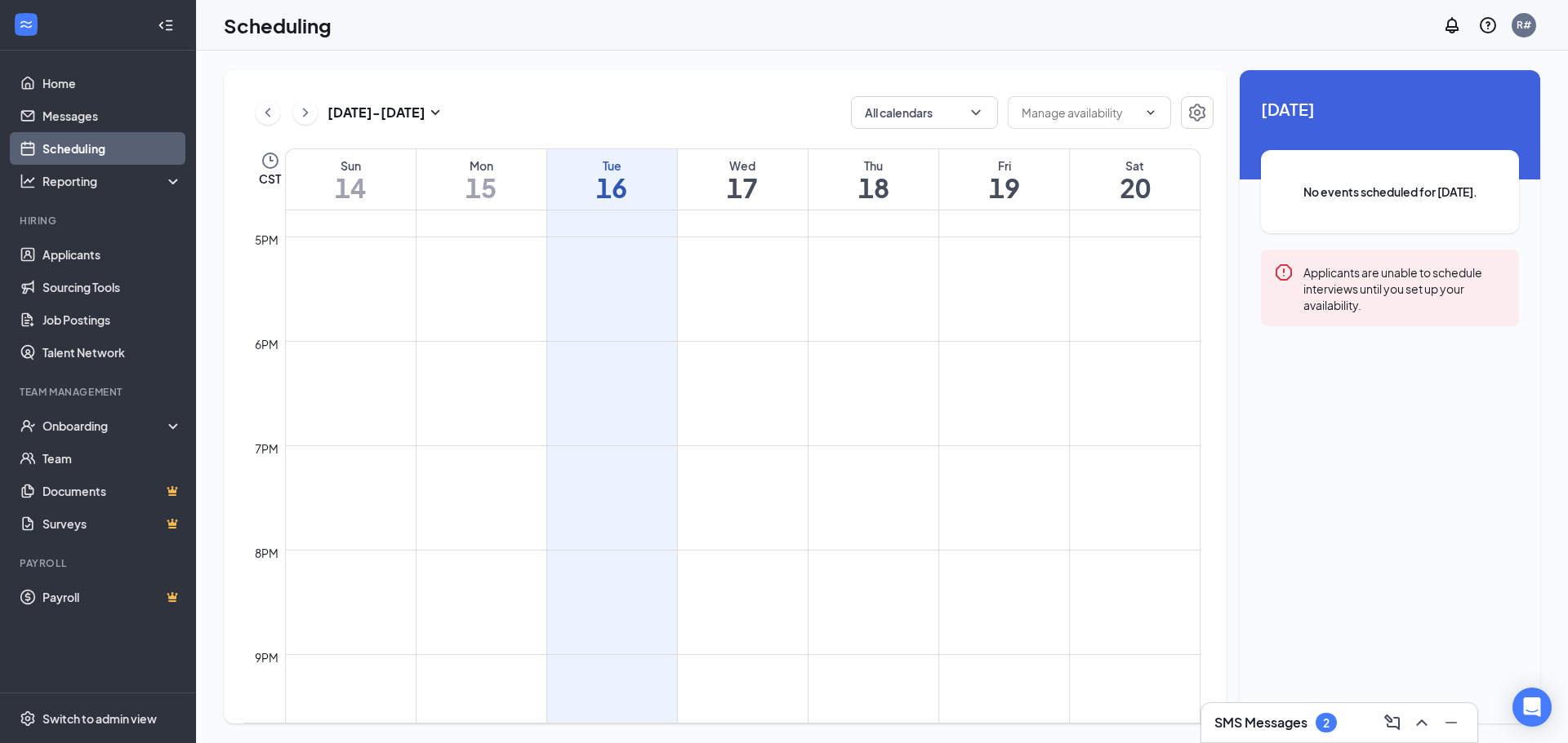
scroll to position [1505, 0]
